Goal: Task Accomplishment & Management: Manage account settings

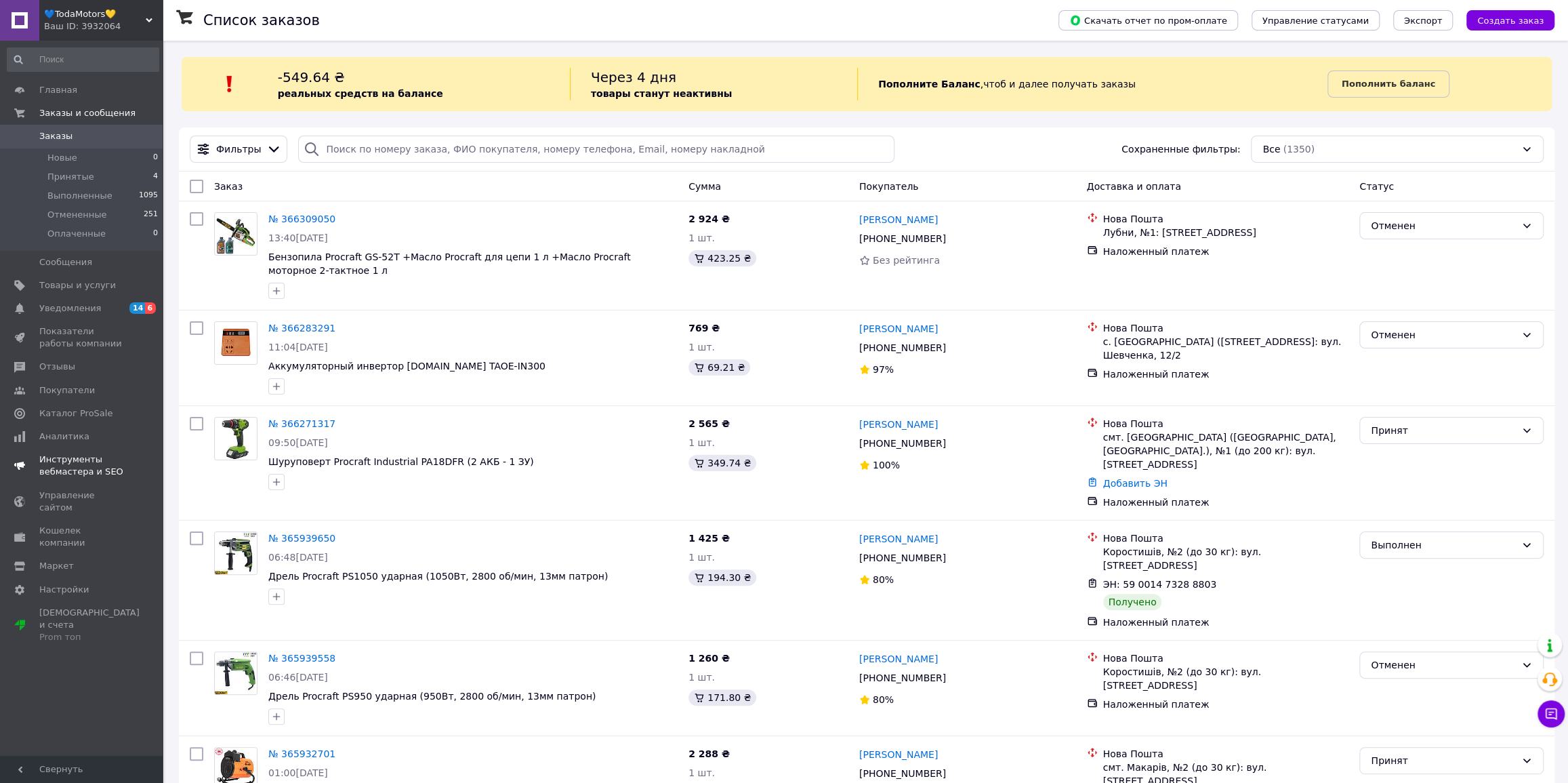
click at [139, 311] on span "14" at bounding box center [137, 308] width 16 height 11
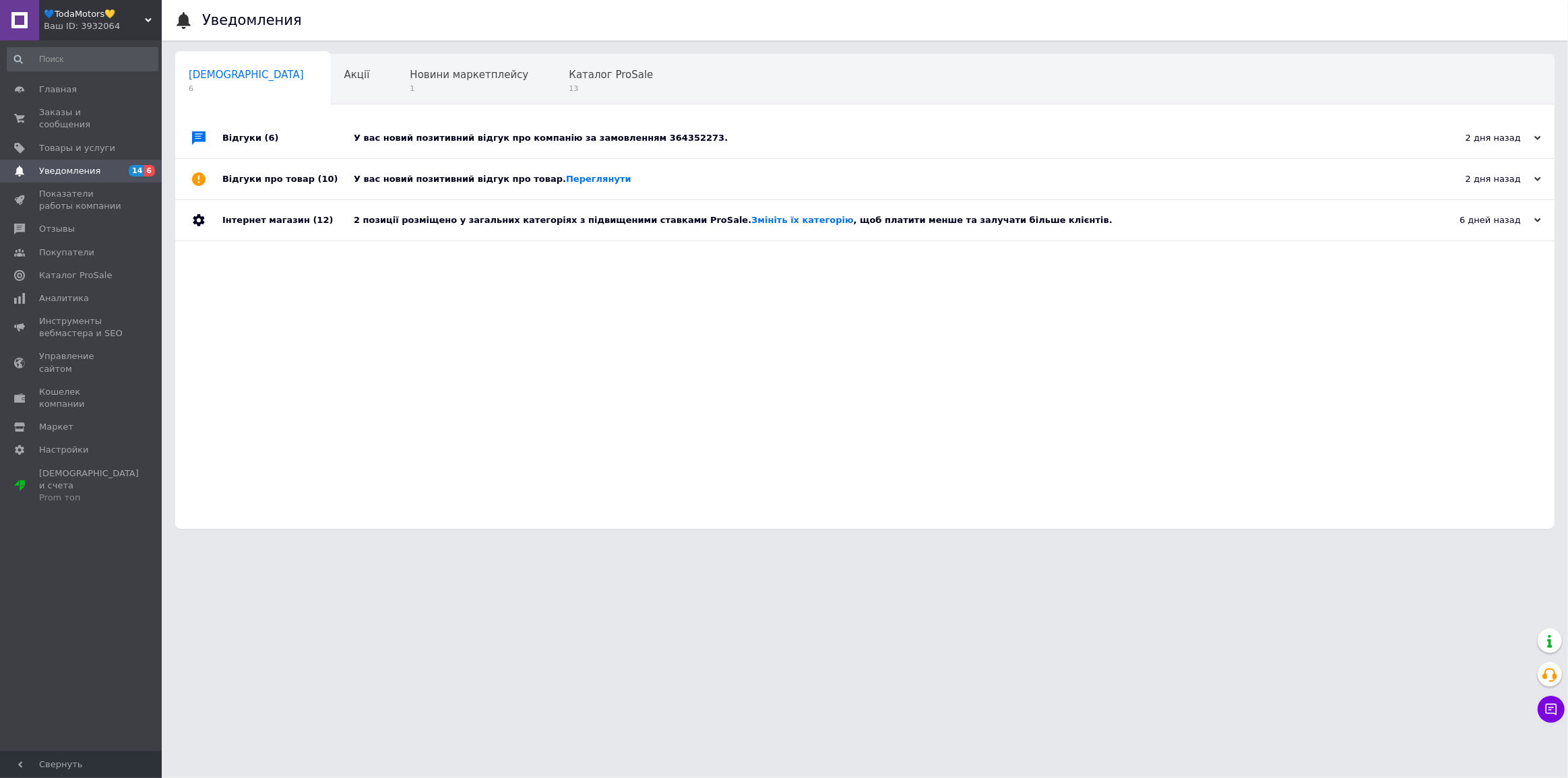
click at [669, 175] on div "У вас новий позитивний відгук про товар. [GEOGRAPHIC_DATA]" at bounding box center [880, 179] width 1052 height 12
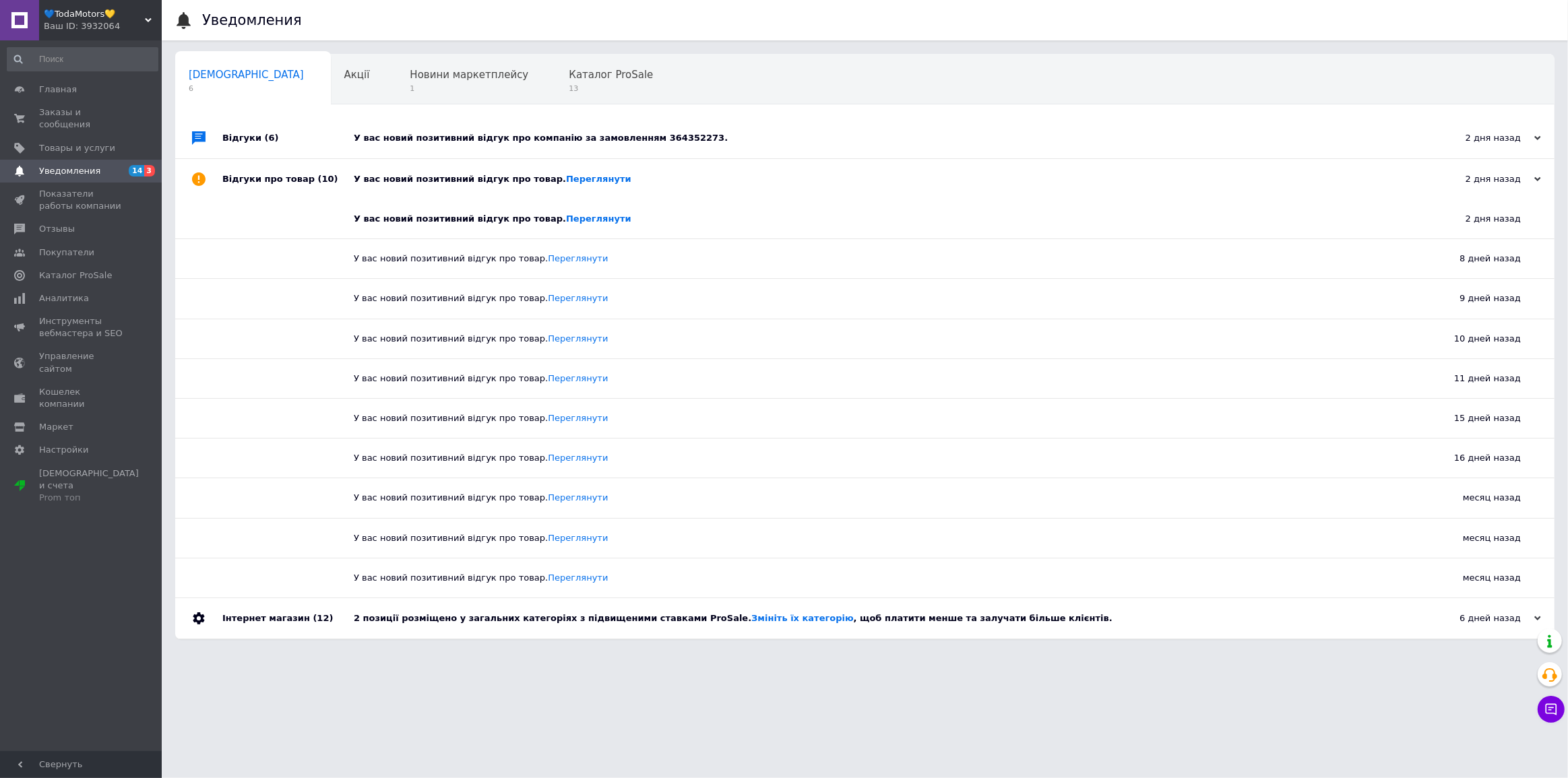
click at [651, 176] on div "У вас новий позитивний відгук про товар. [GEOGRAPHIC_DATA]" at bounding box center [880, 179] width 1052 height 12
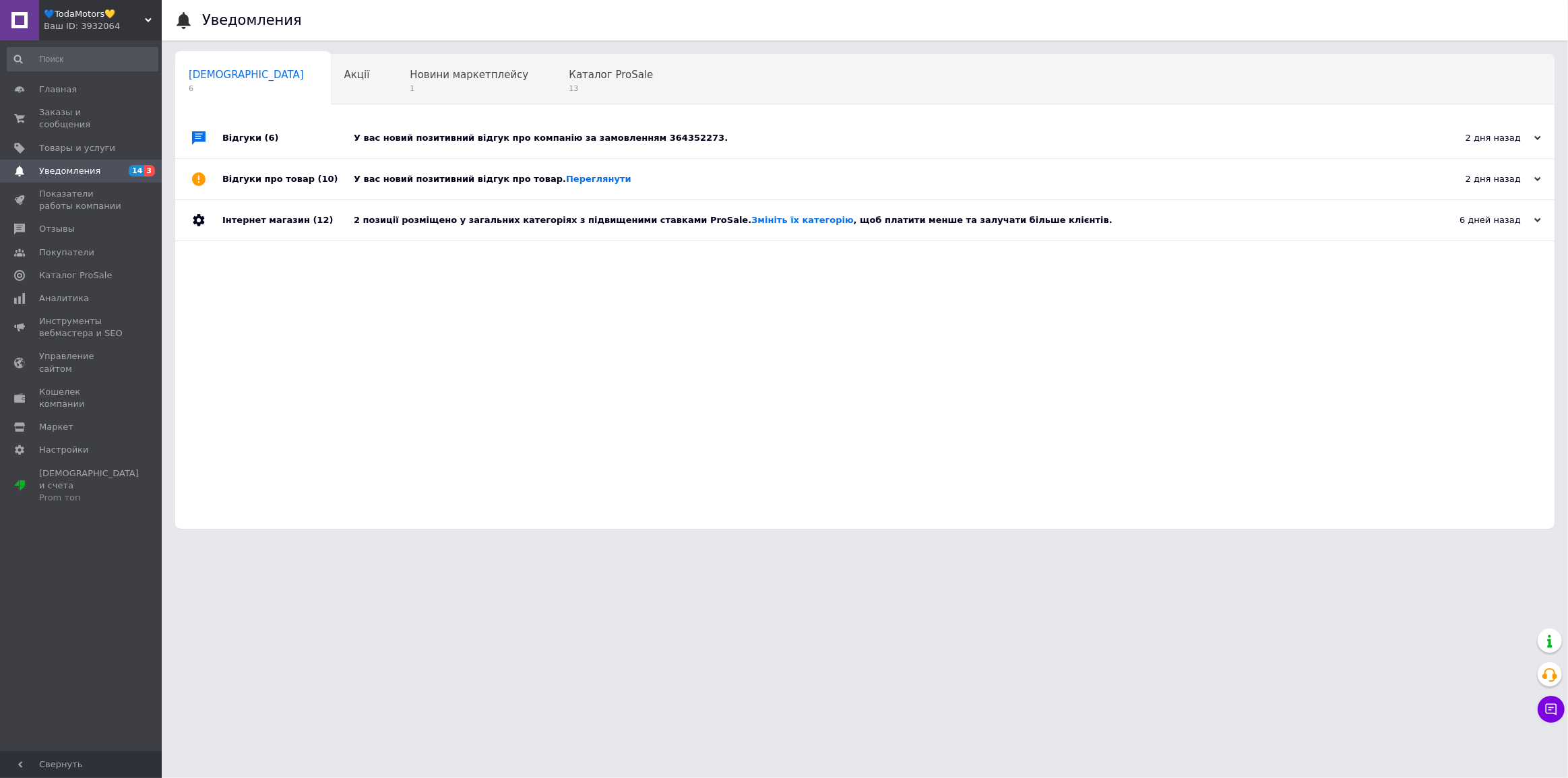
click at [601, 135] on div "У вас новий позитивний відгук про компанію за замовленням 364352273." at bounding box center [880, 138] width 1052 height 12
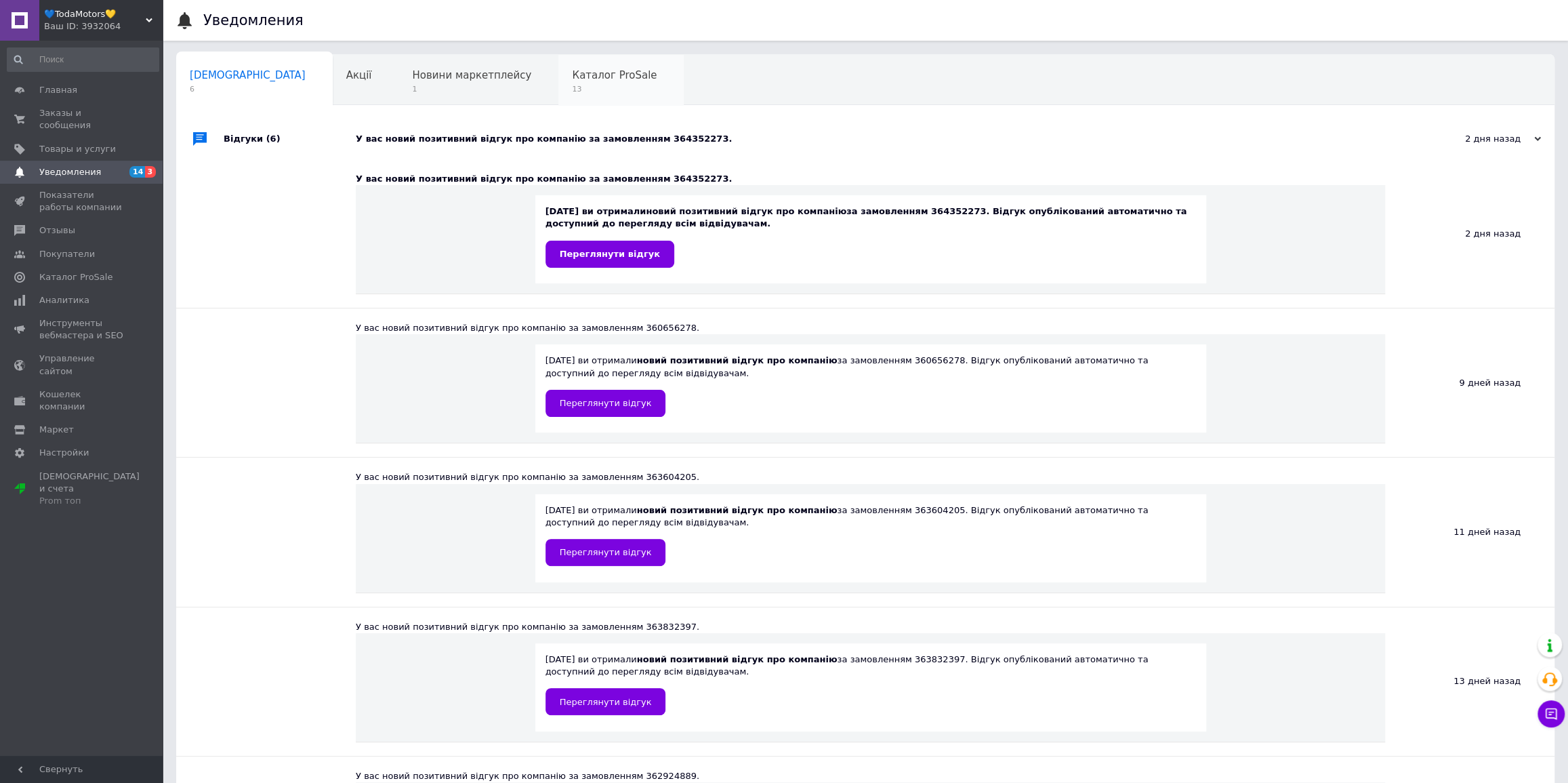
click at [586, 100] on div "Каталог ProSale 13" at bounding box center [621, 81] width 126 height 51
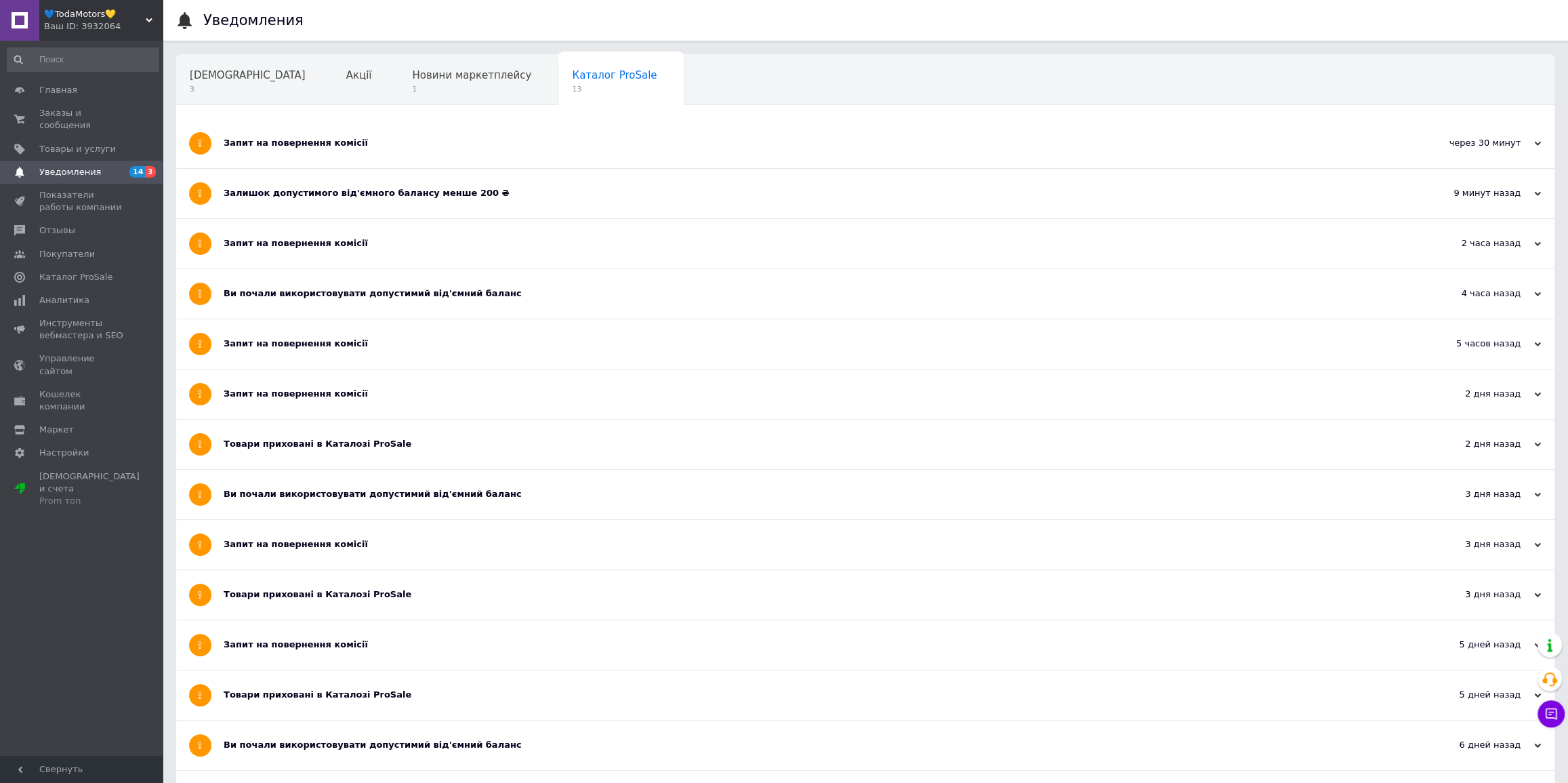
click at [418, 129] on div "Запит на повернення комісії" at bounding box center [814, 143] width 1182 height 49
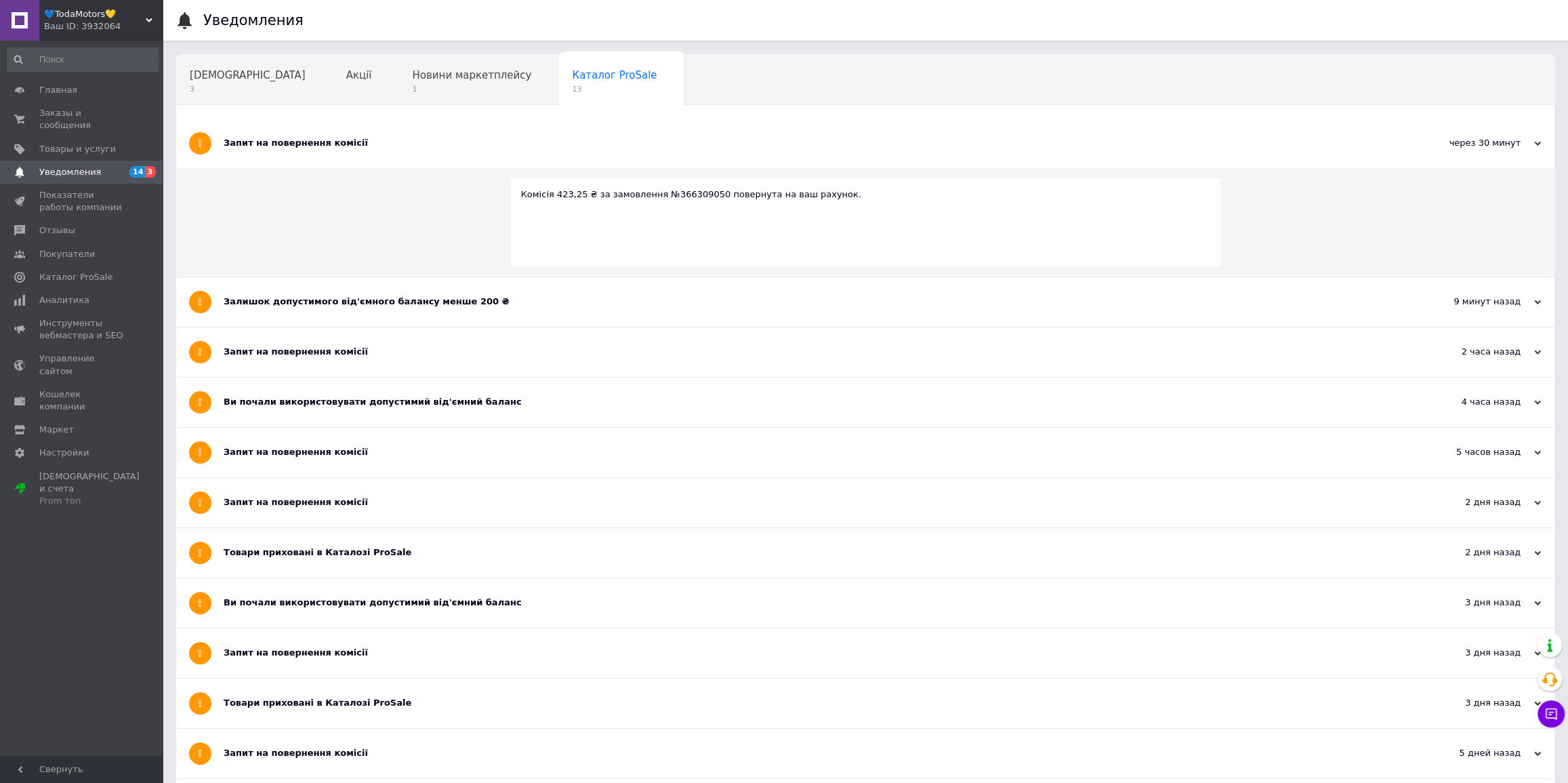
click at [418, 129] on div "Запит на повернення комісії" at bounding box center [814, 143] width 1182 height 49
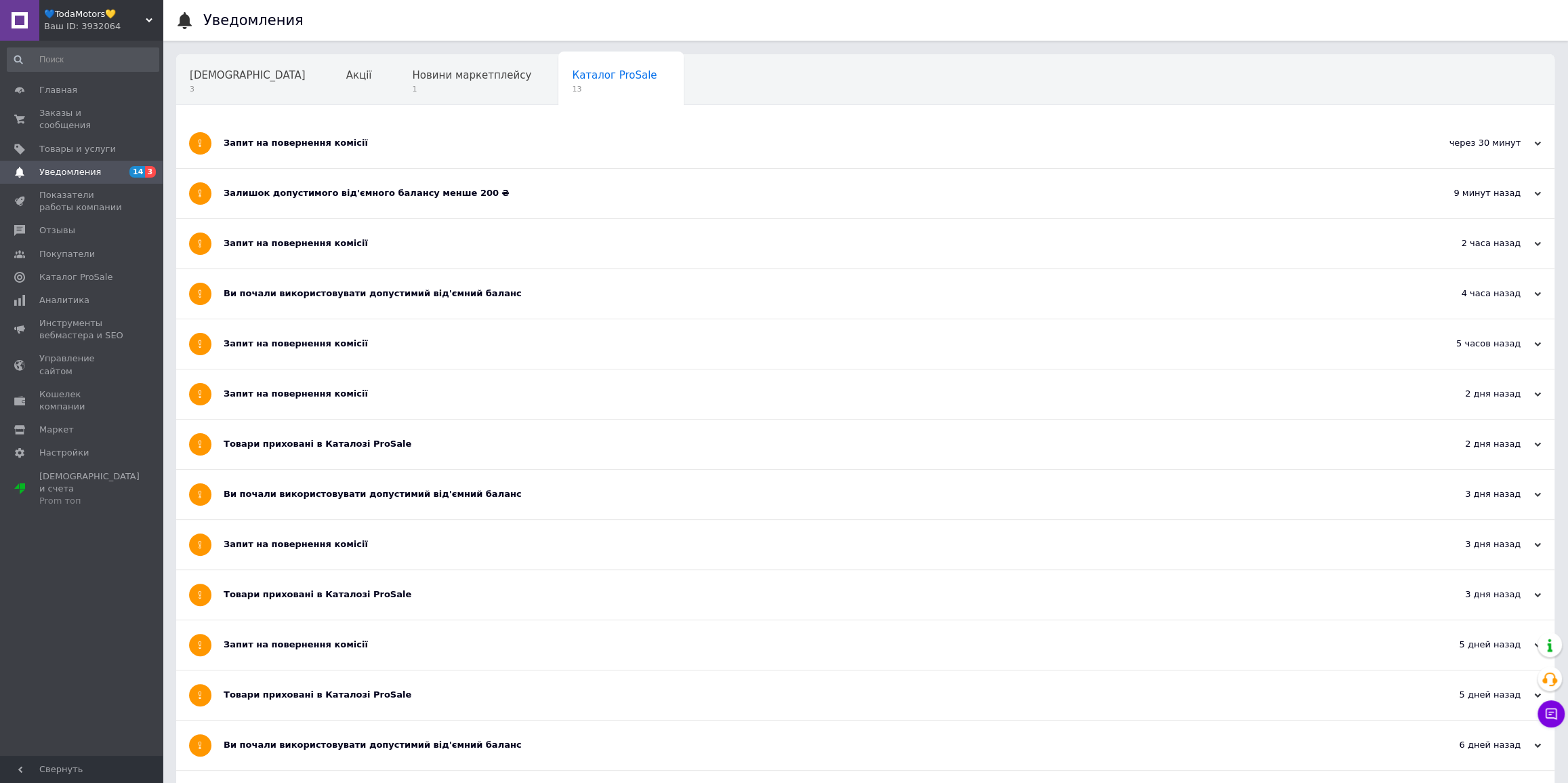
click at [400, 231] on div "Запит на повернення комісії" at bounding box center [814, 244] width 1182 height 49
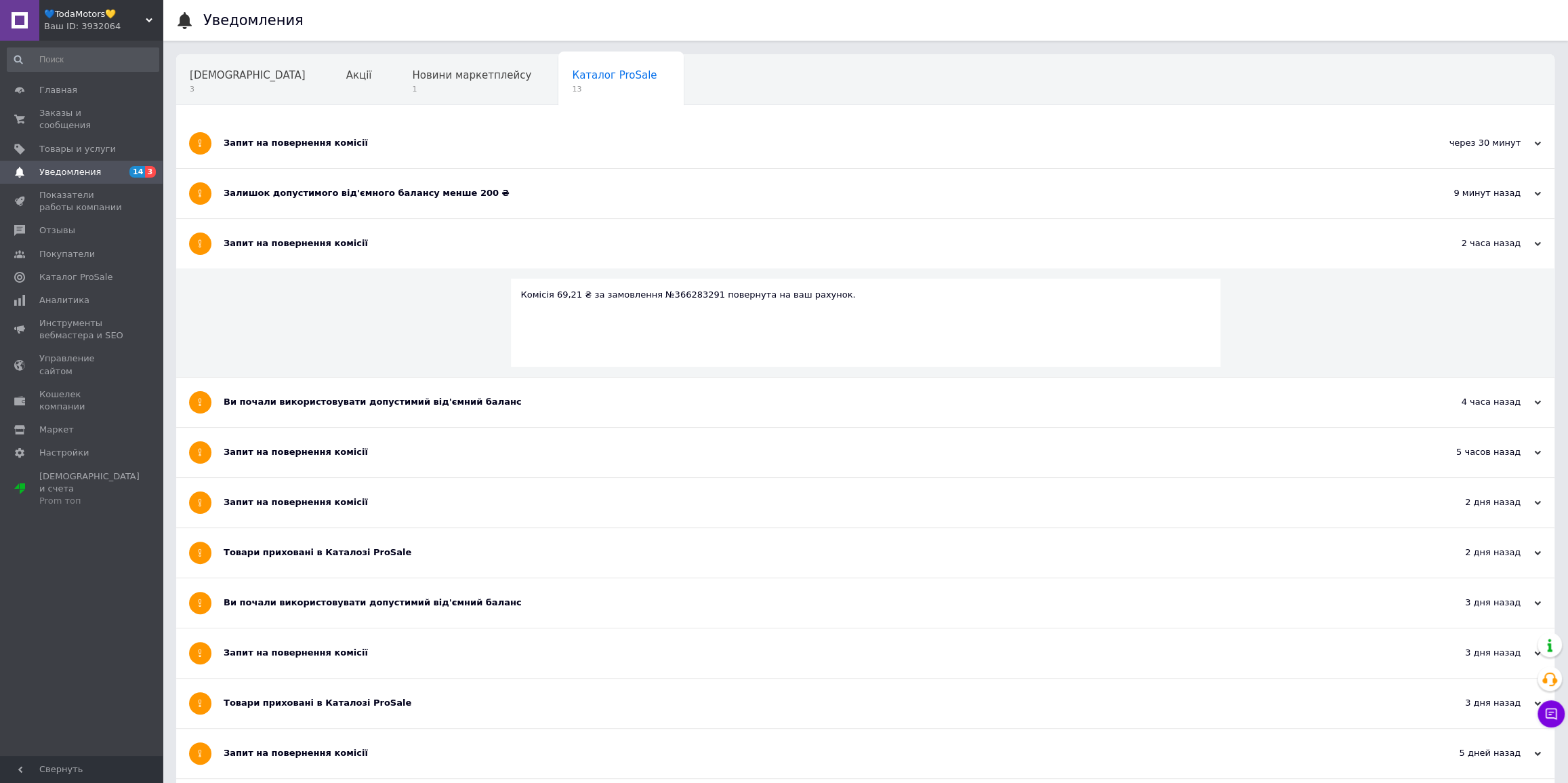
click at [400, 231] on div "Запит на повернення комісії" at bounding box center [814, 244] width 1182 height 49
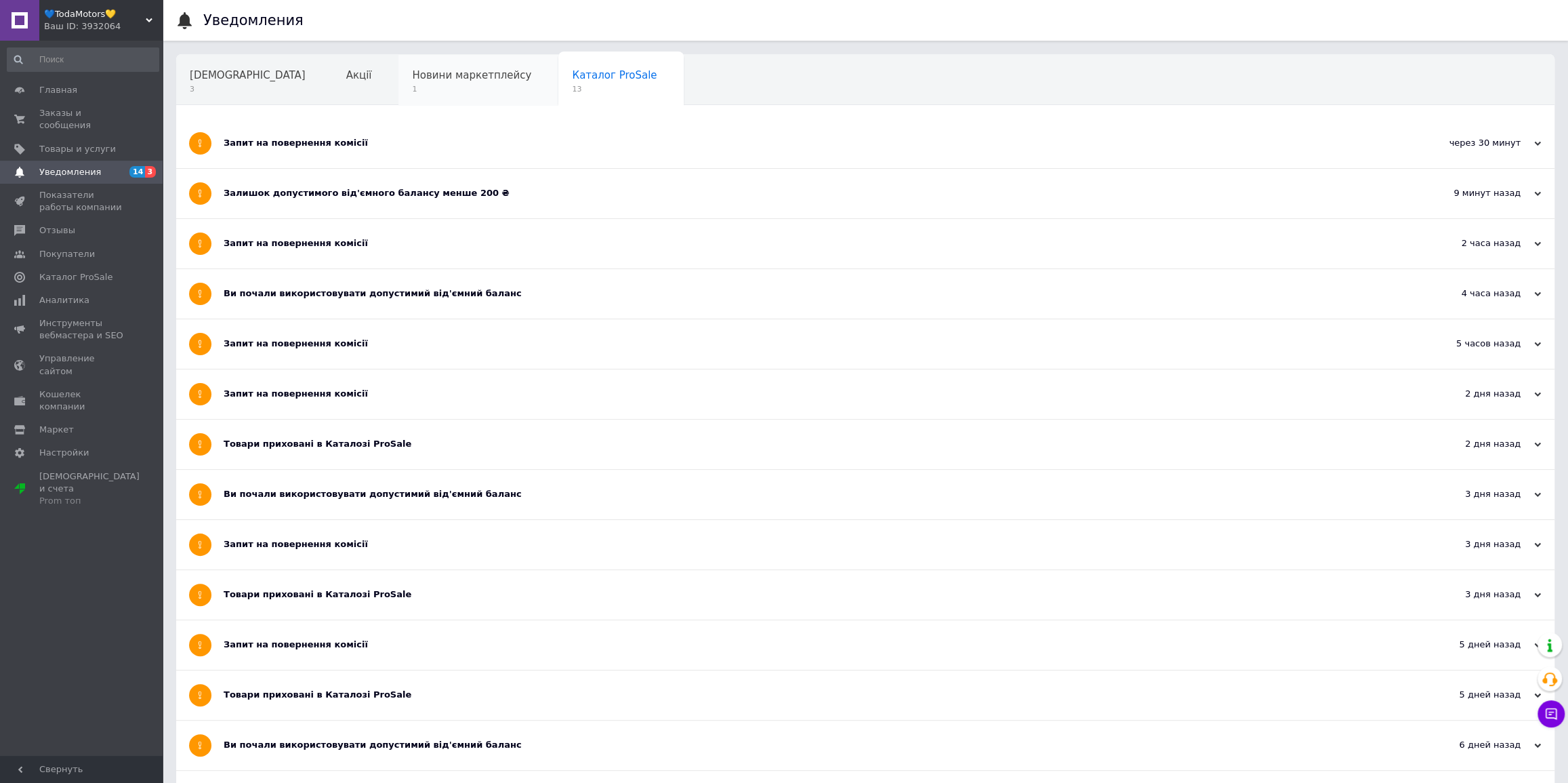
click at [444, 73] on span "Новини маркетплейсу" at bounding box center [471, 75] width 119 height 12
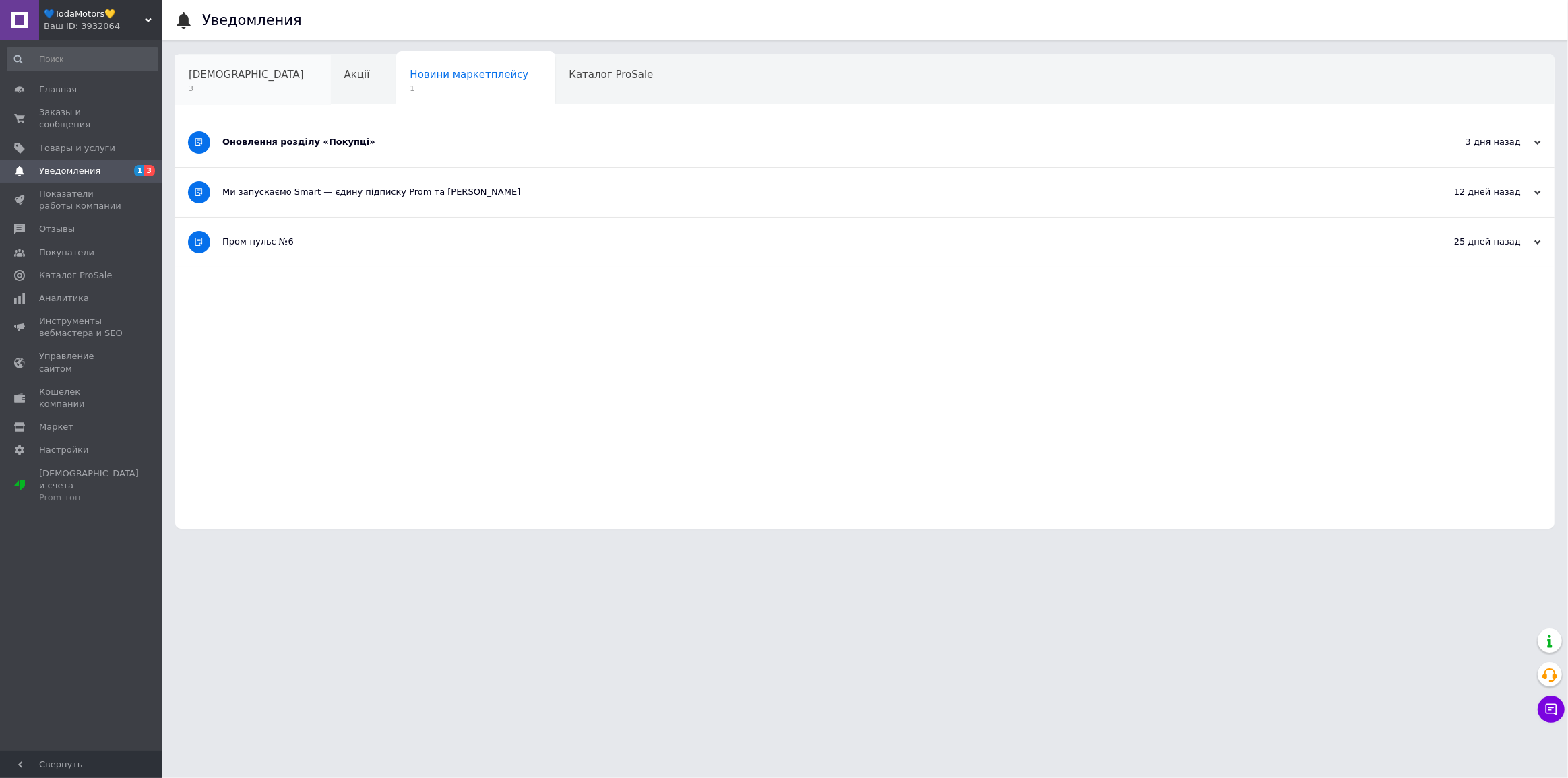
click at [200, 74] on span "[DEMOGRAPHIC_DATA]" at bounding box center [246, 75] width 115 height 12
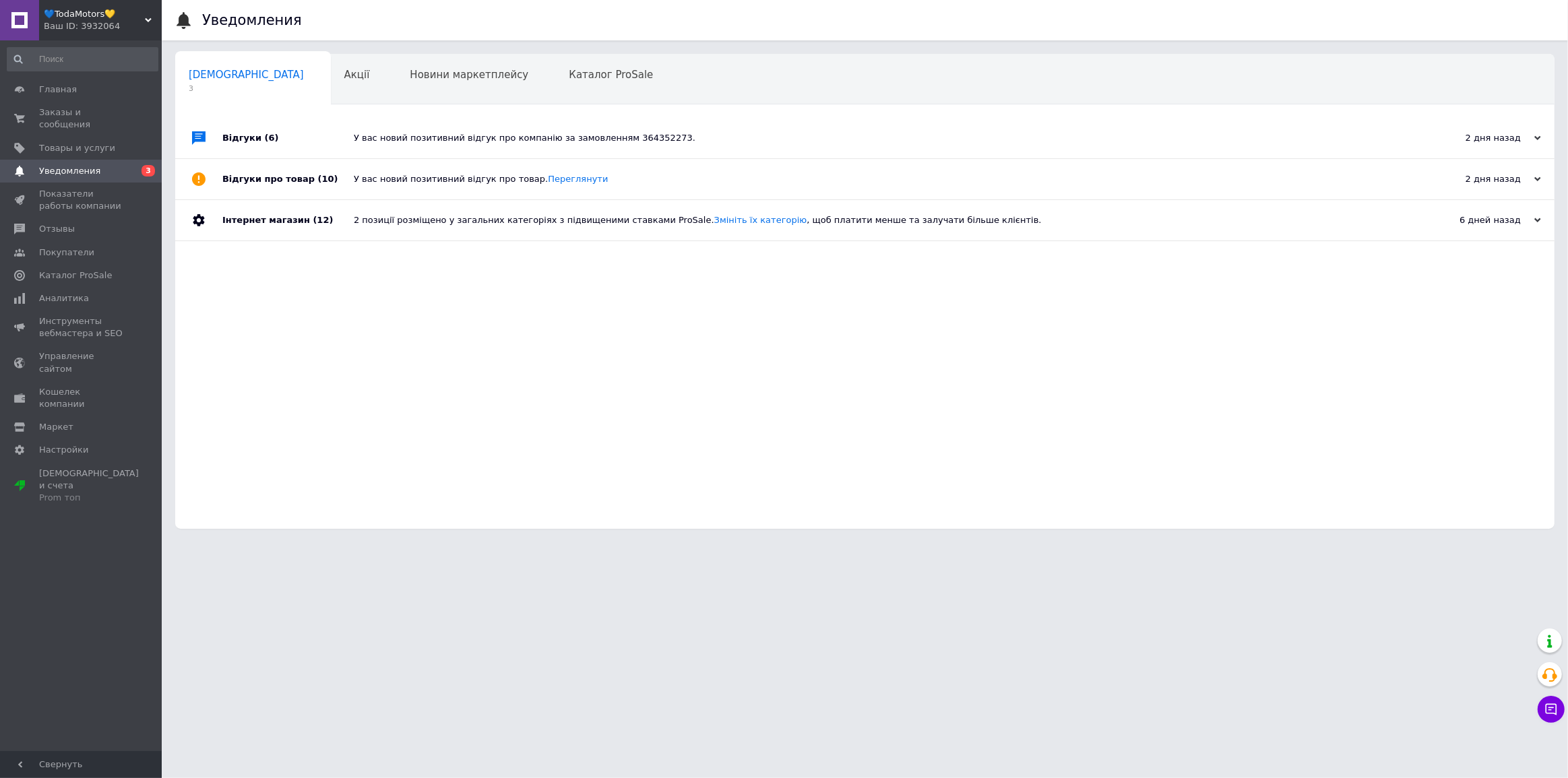
click at [842, 203] on div "2 позиції розміщено у загальних категоріях з підвищеними ставками ProSale. Змін…" at bounding box center [880, 220] width 1052 height 40
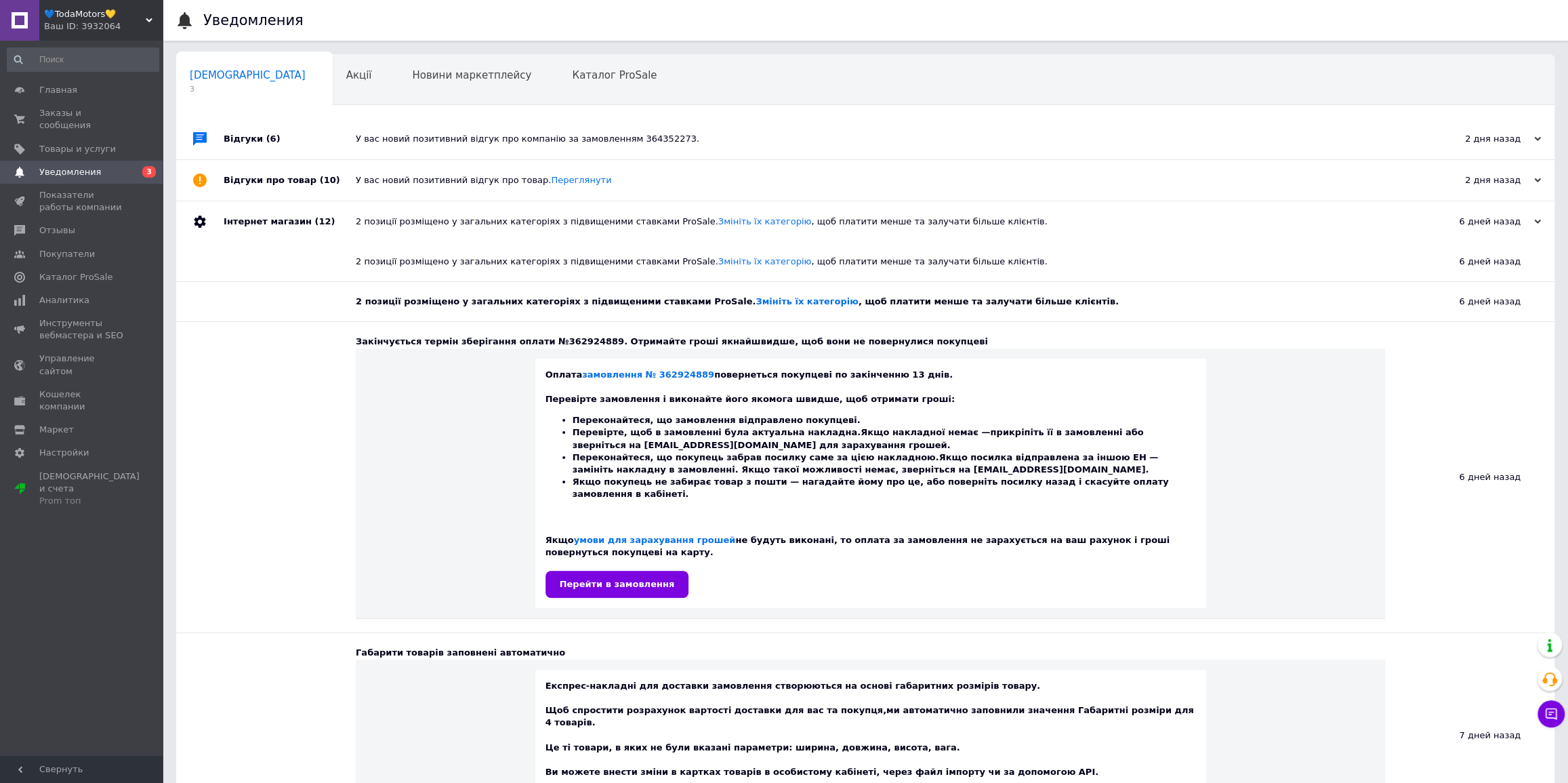
click at [846, 204] on div "2 позиції розміщено у загальних категоріях з підвищеними ставками ProSale. Змін…" at bounding box center [880, 221] width 1050 height 41
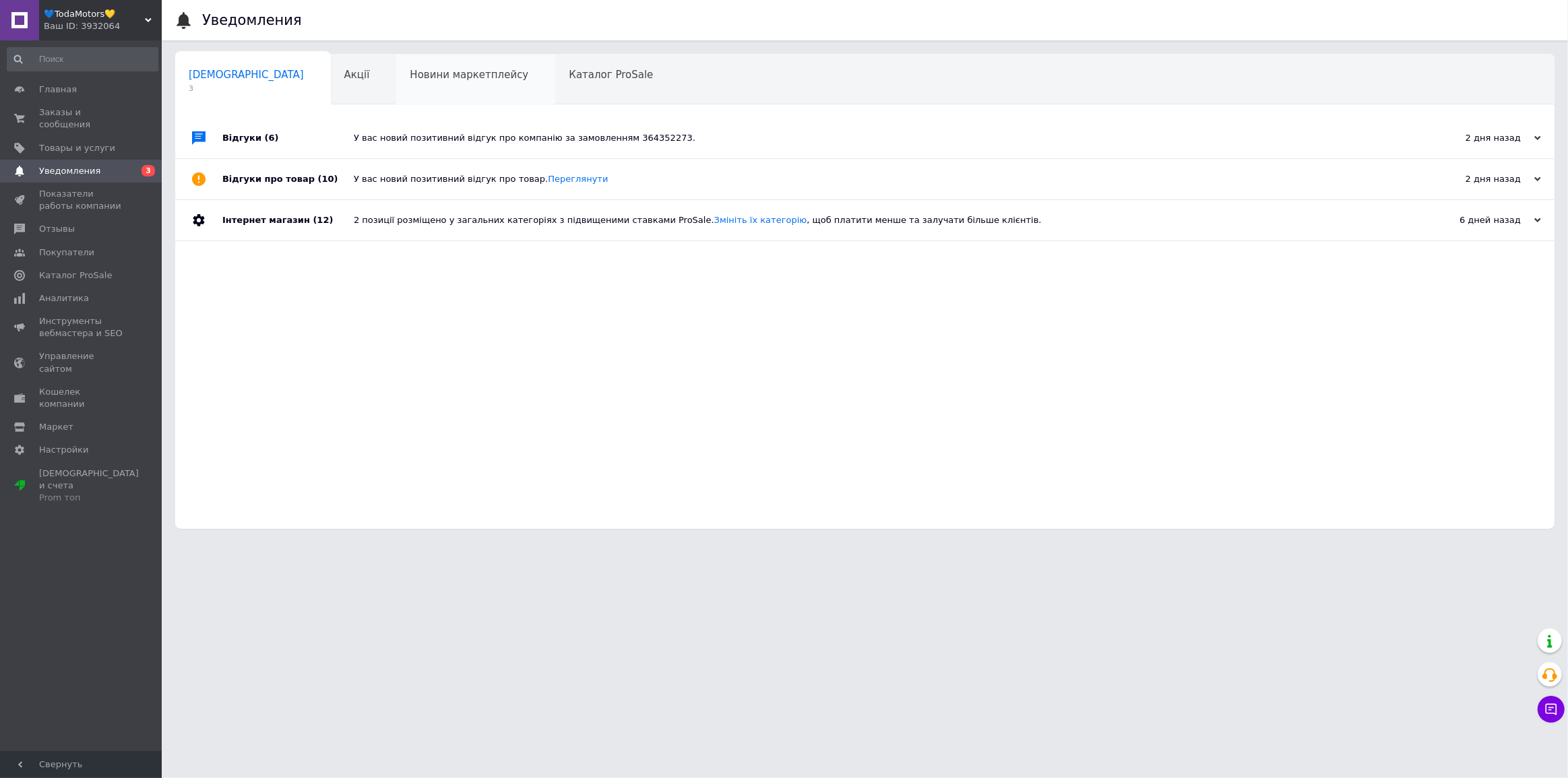
click at [410, 76] on span "Новини маркетплейсу" at bounding box center [469, 75] width 119 height 12
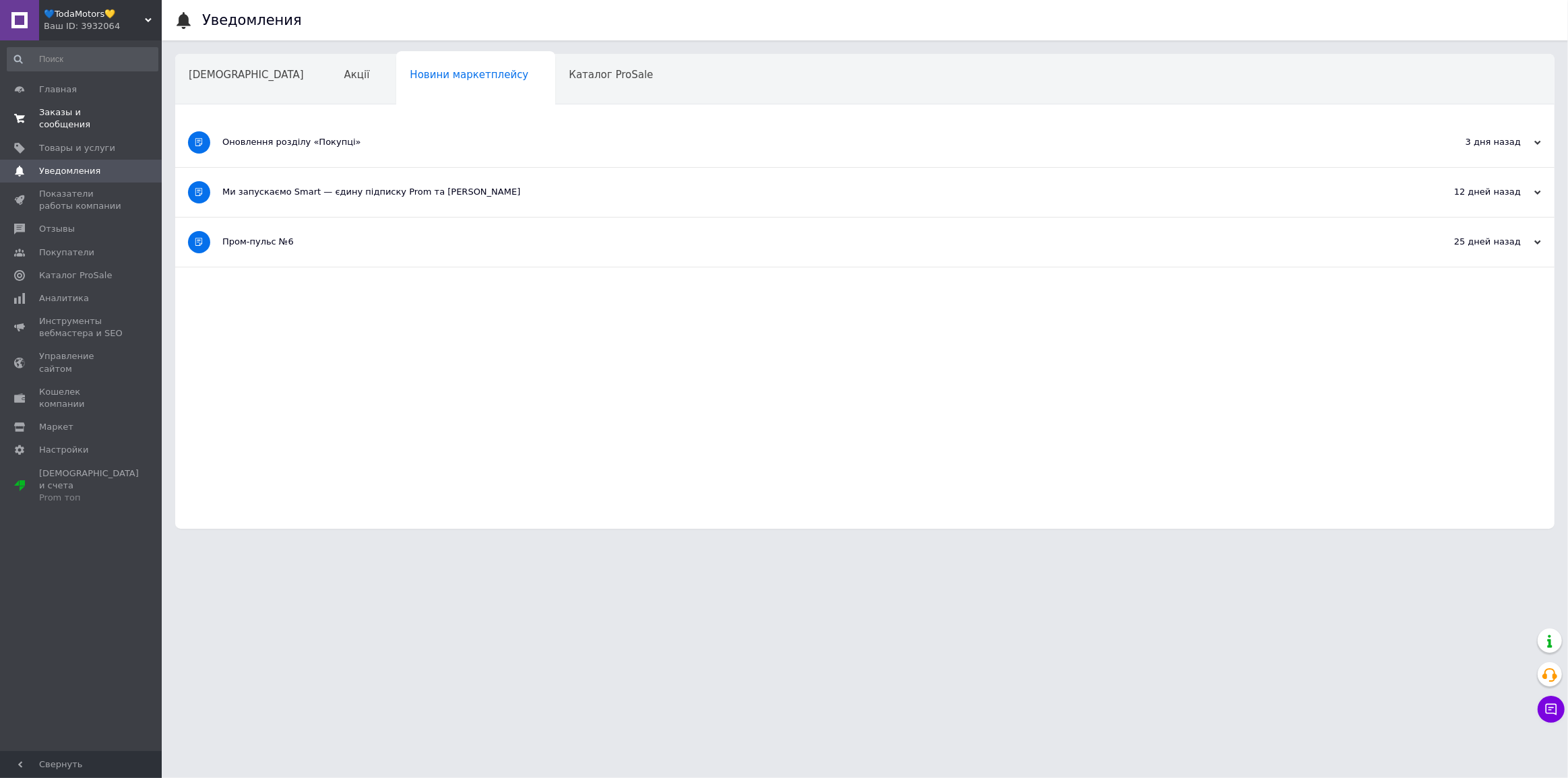
click at [99, 105] on link "Заказы и сообщения 0 0" at bounding box center [82, 118] width 165 height 35
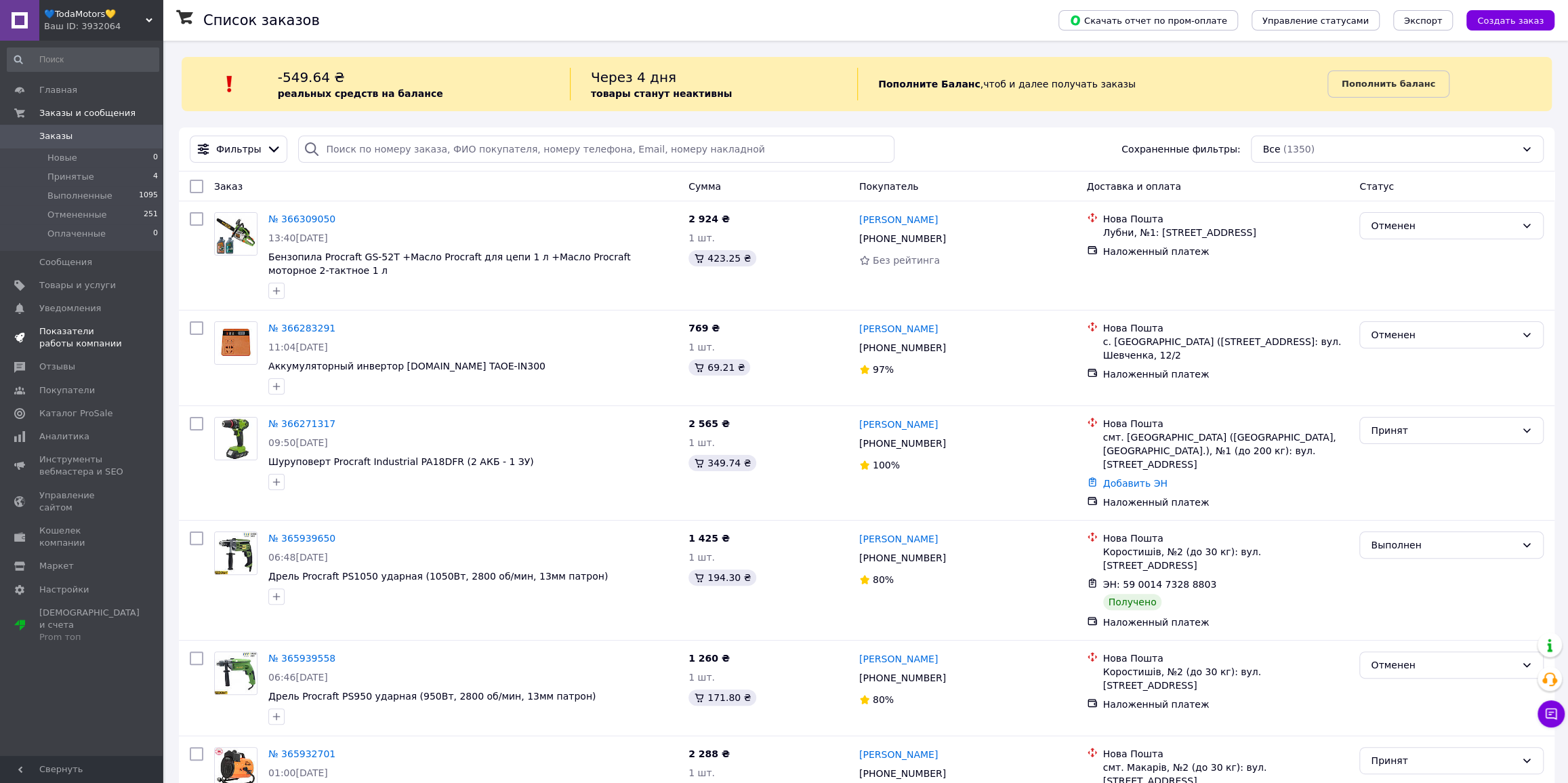
click at [86, 334] on span "Показатели работы компании" at bounding box center [82, 338] width 86 height 24
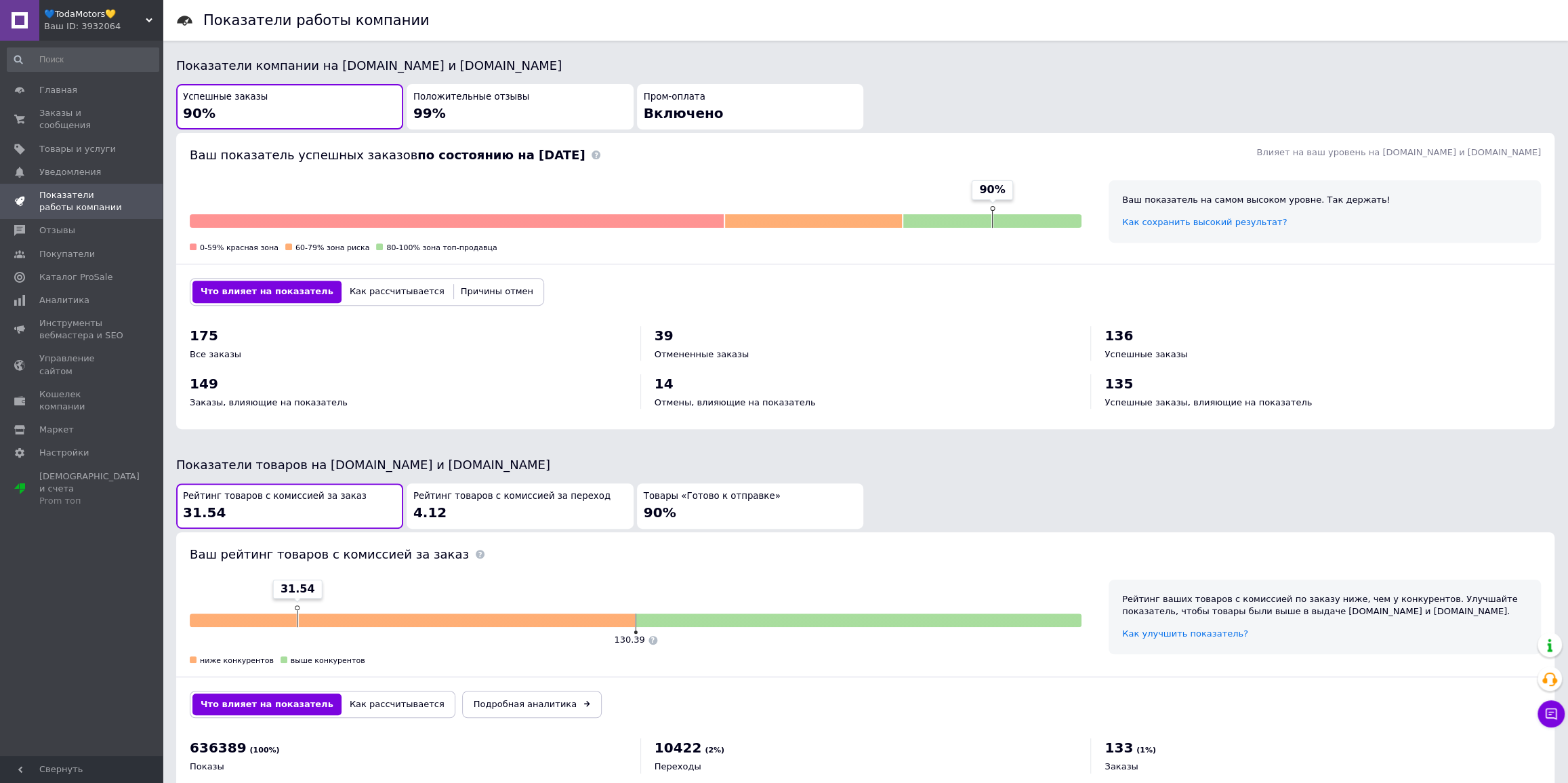
scroll to position [369, 0]
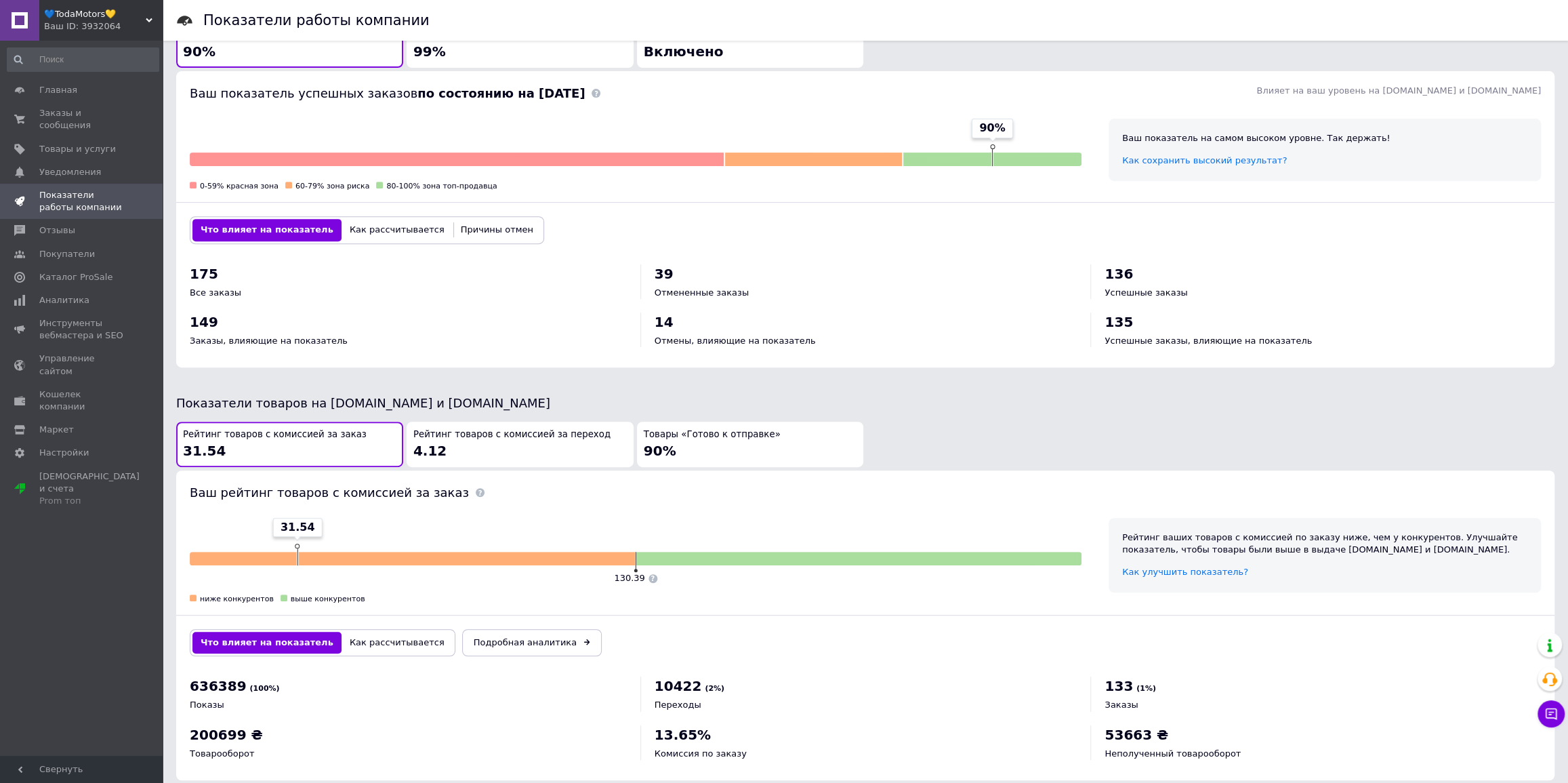
click at [741, 448] on div "Товары «Готово к отправке» 90%" at bounding box center [750, 444] width 213 height 32
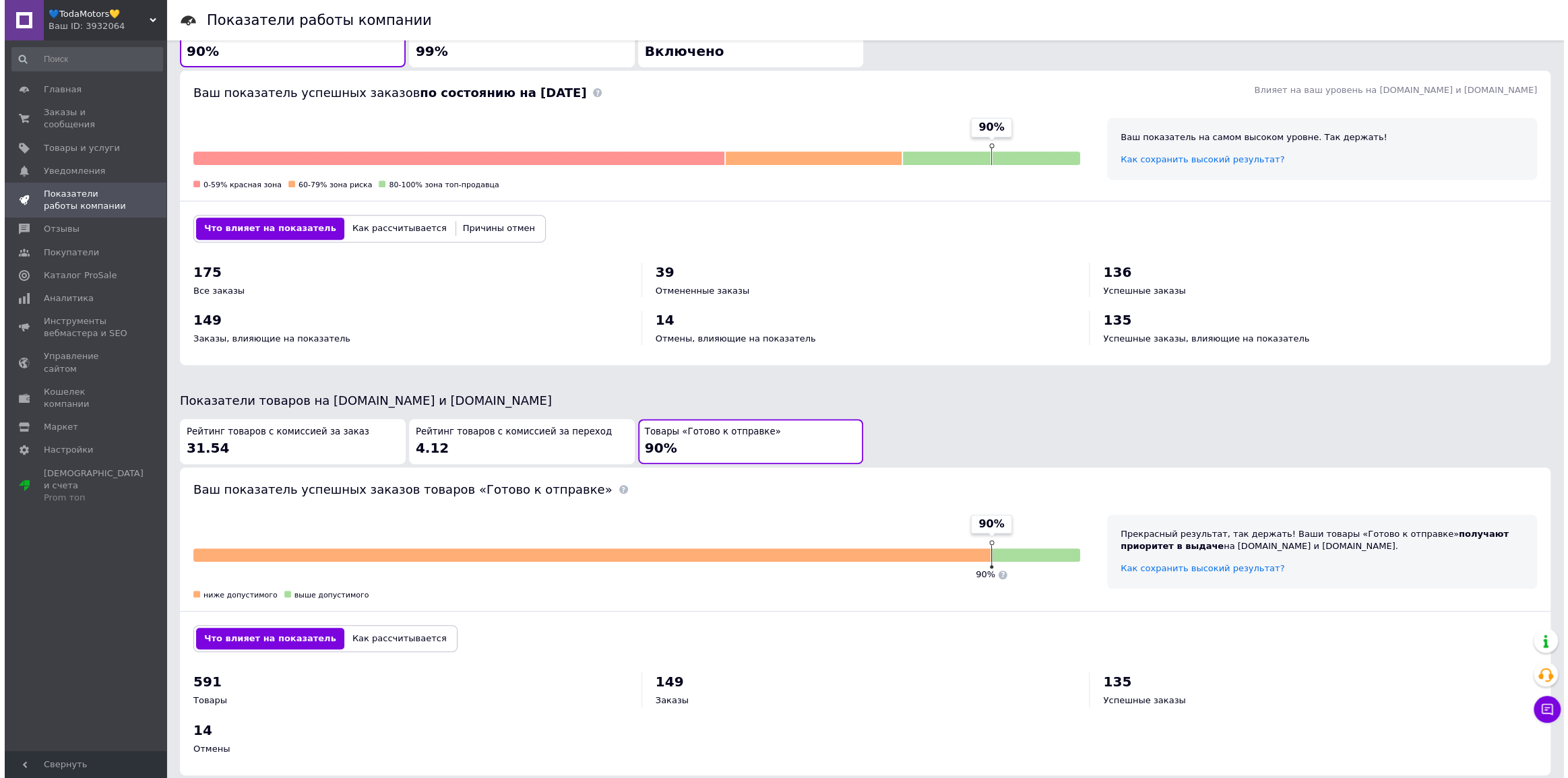
scroll to position [0, 0]
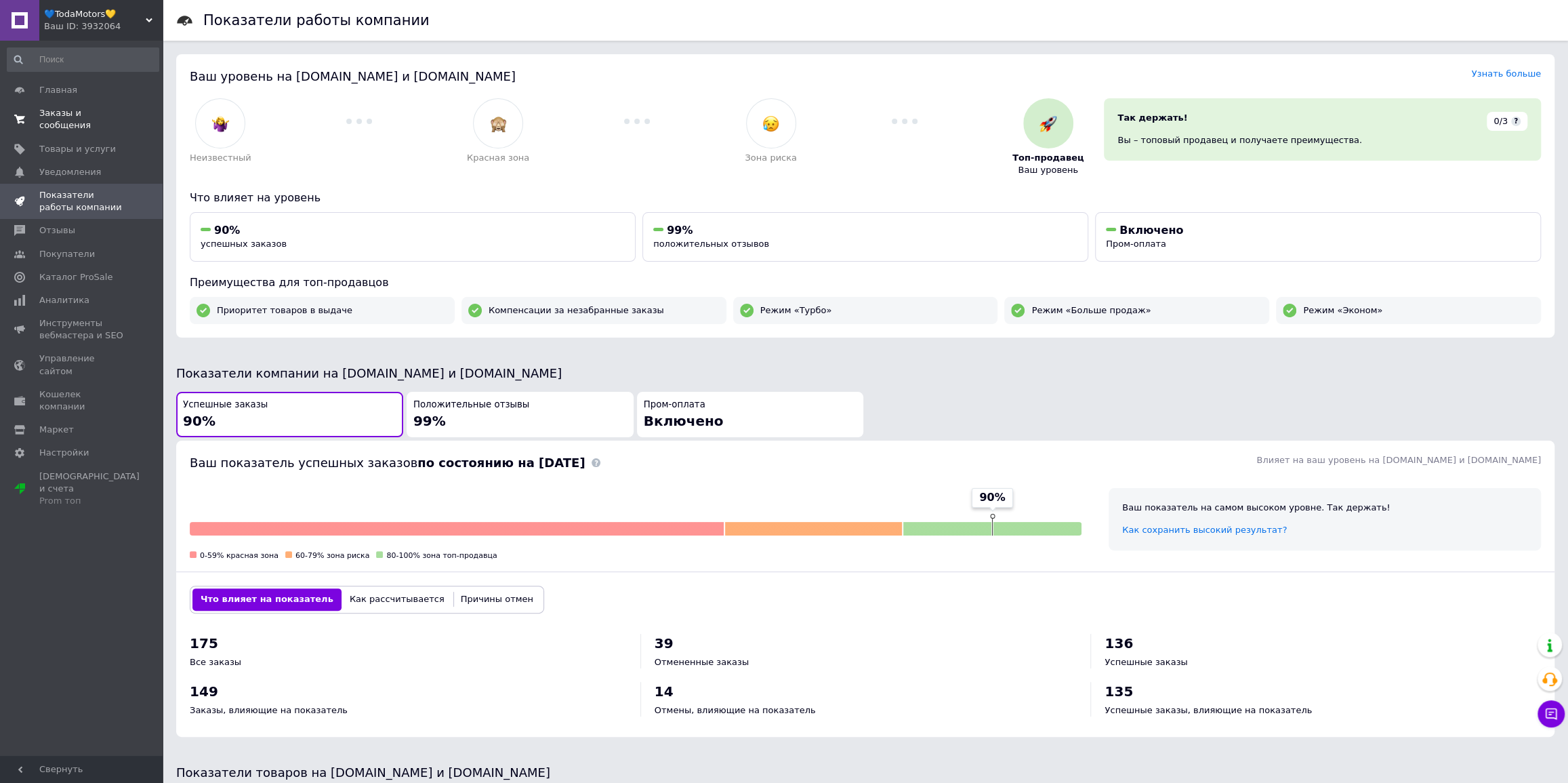
click at [109, 109] on span "Заказы и сообщения" at bounding box center [82, 119] width 86 height 24
